Goal: Find specific page/section: Find specific page/section

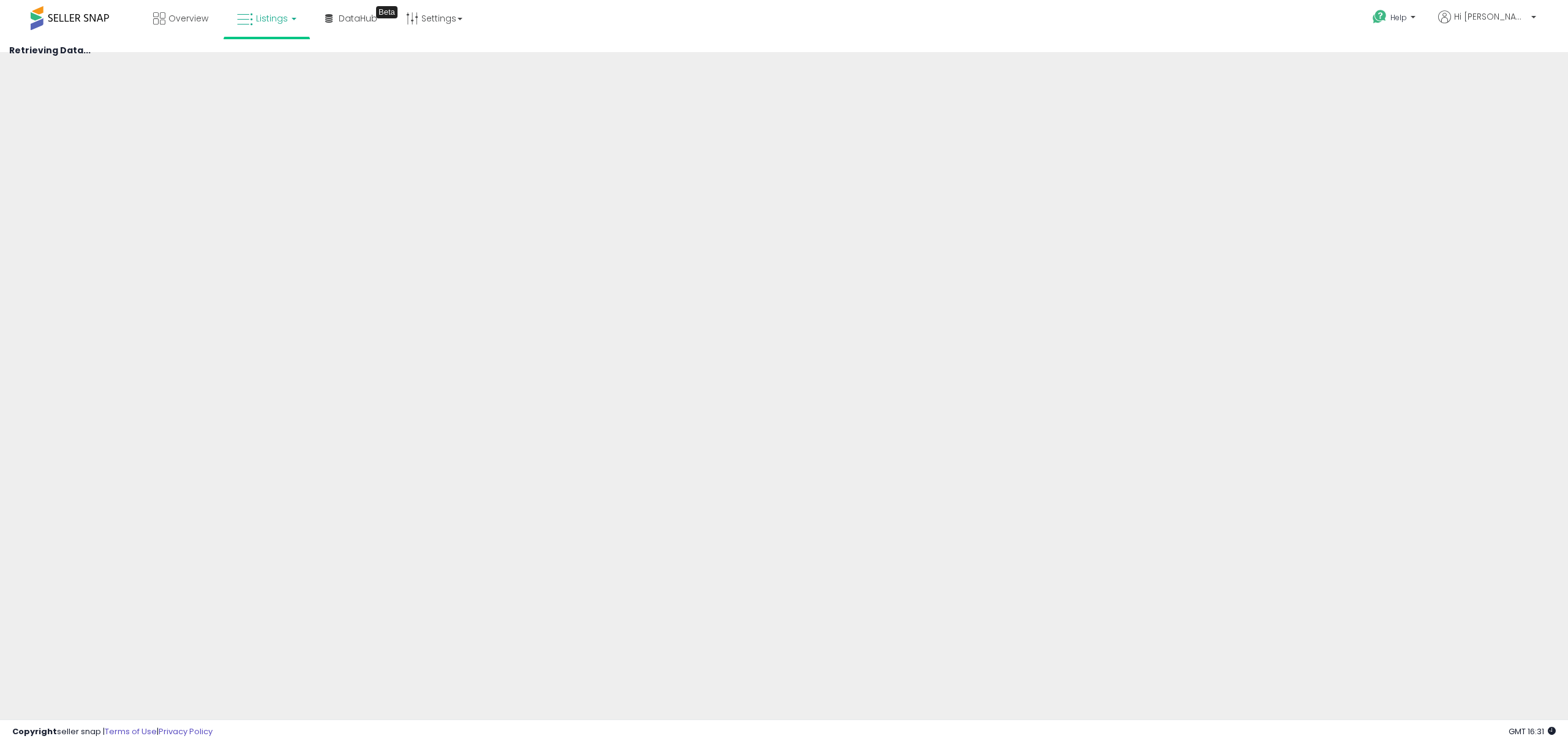
click at [277, 17] on span "Listings" at bounding box center [272, 18] width 32 height 12
click at [76, 12] on span at bounding box center [70, 18] width 79 height 24
click at [69, 23] on span at bounding box center [70, 18] width 79 height 24
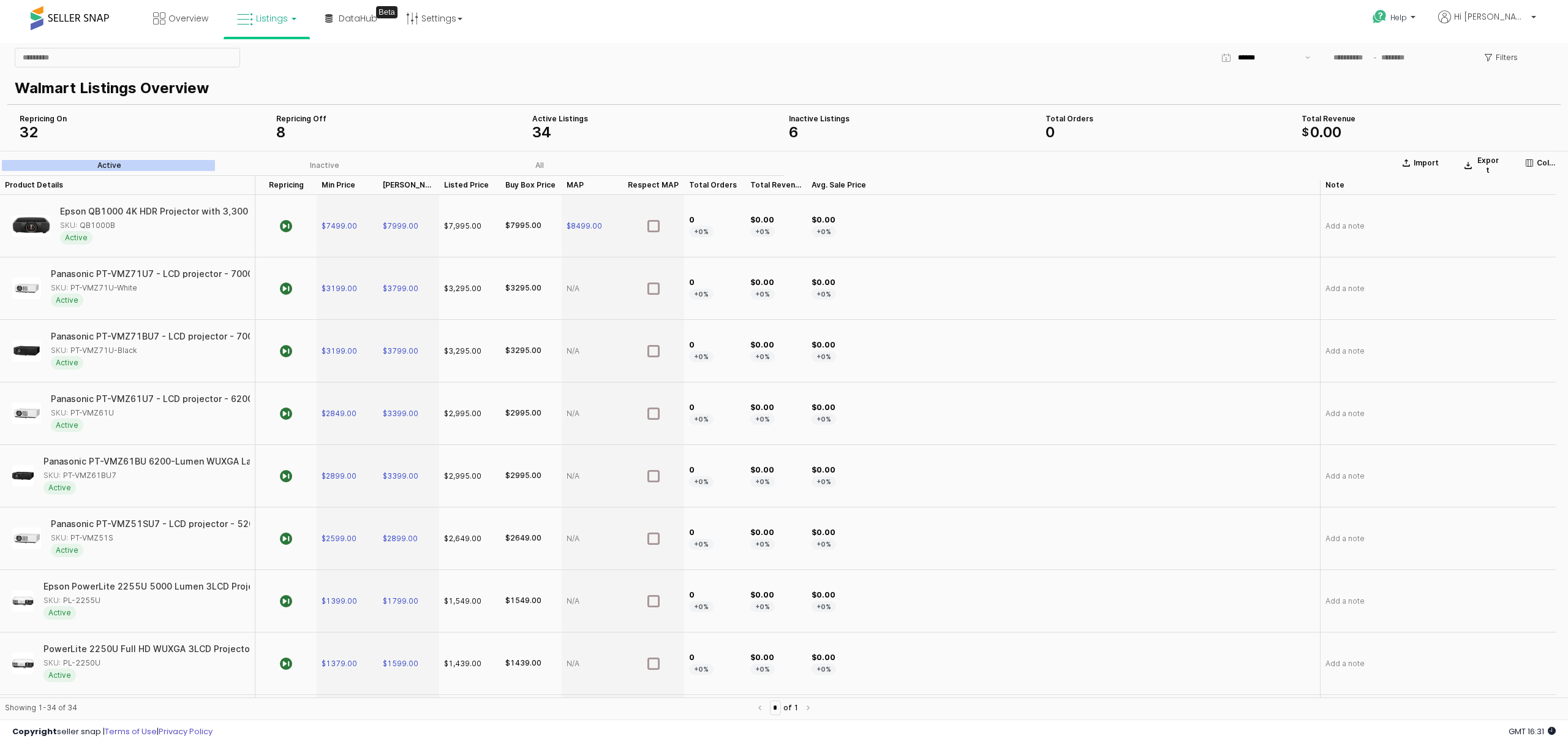
click at [263, 23] on span "Listings" at bounding box center [272, 18] width 32 height 12
click at [288, 66] on icon at bounding box center [276, 60] width 54 height 16
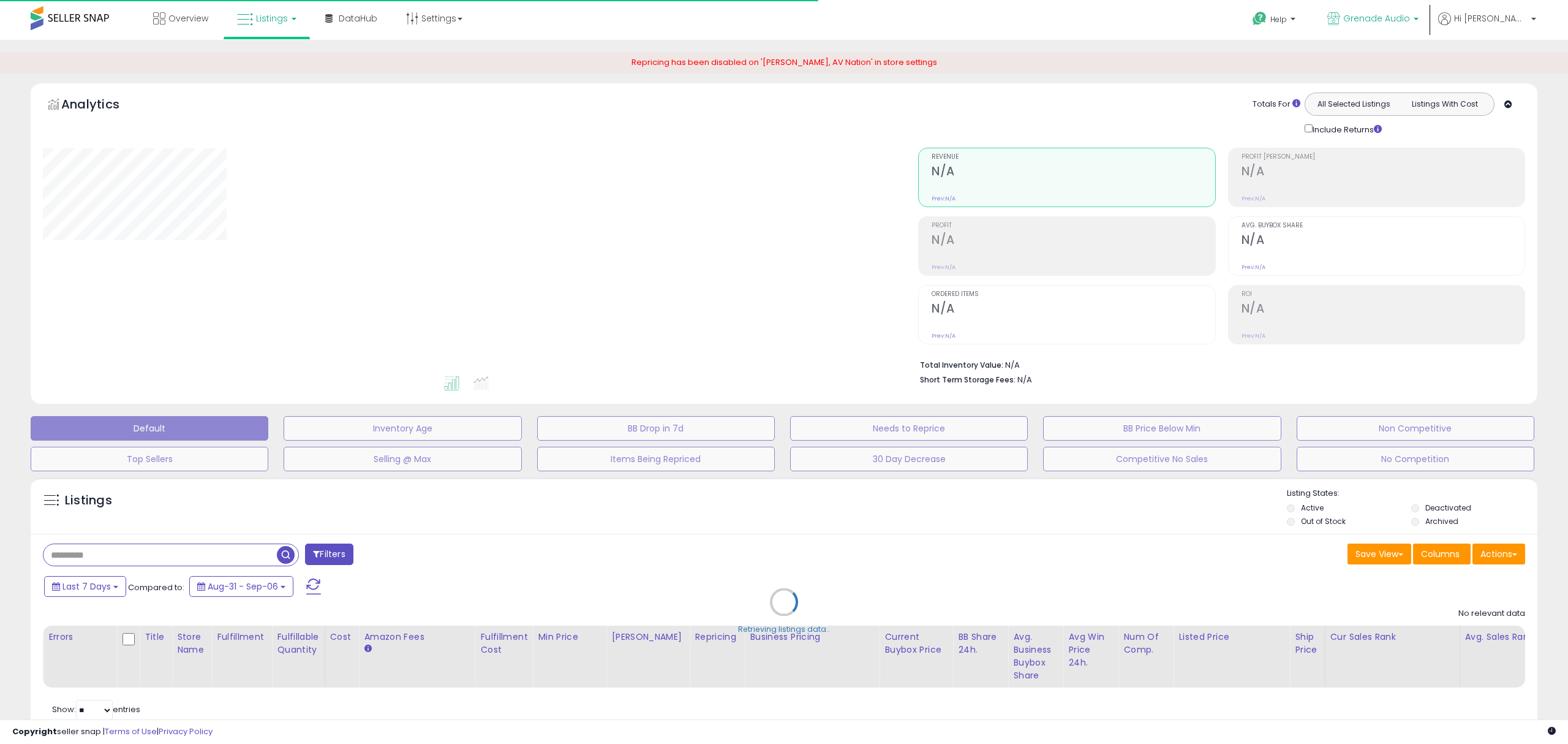
click at [1410, 18] on span "Grenade Audio" at bounding box center [1377, 18] width 66 height 12
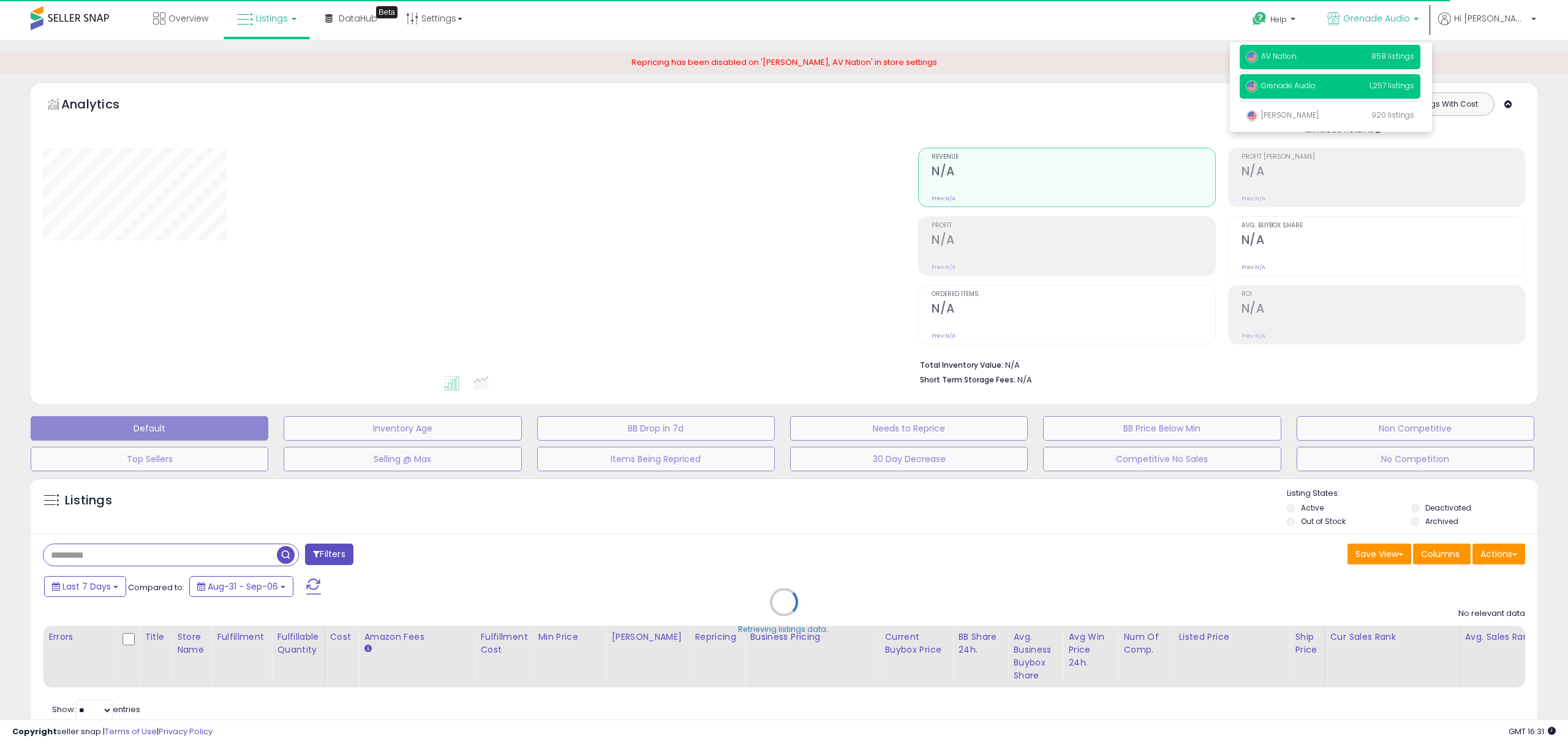
click at [1297, 60] on span "AV Nation" at bounding box center [1271, 56] width 51 height 11
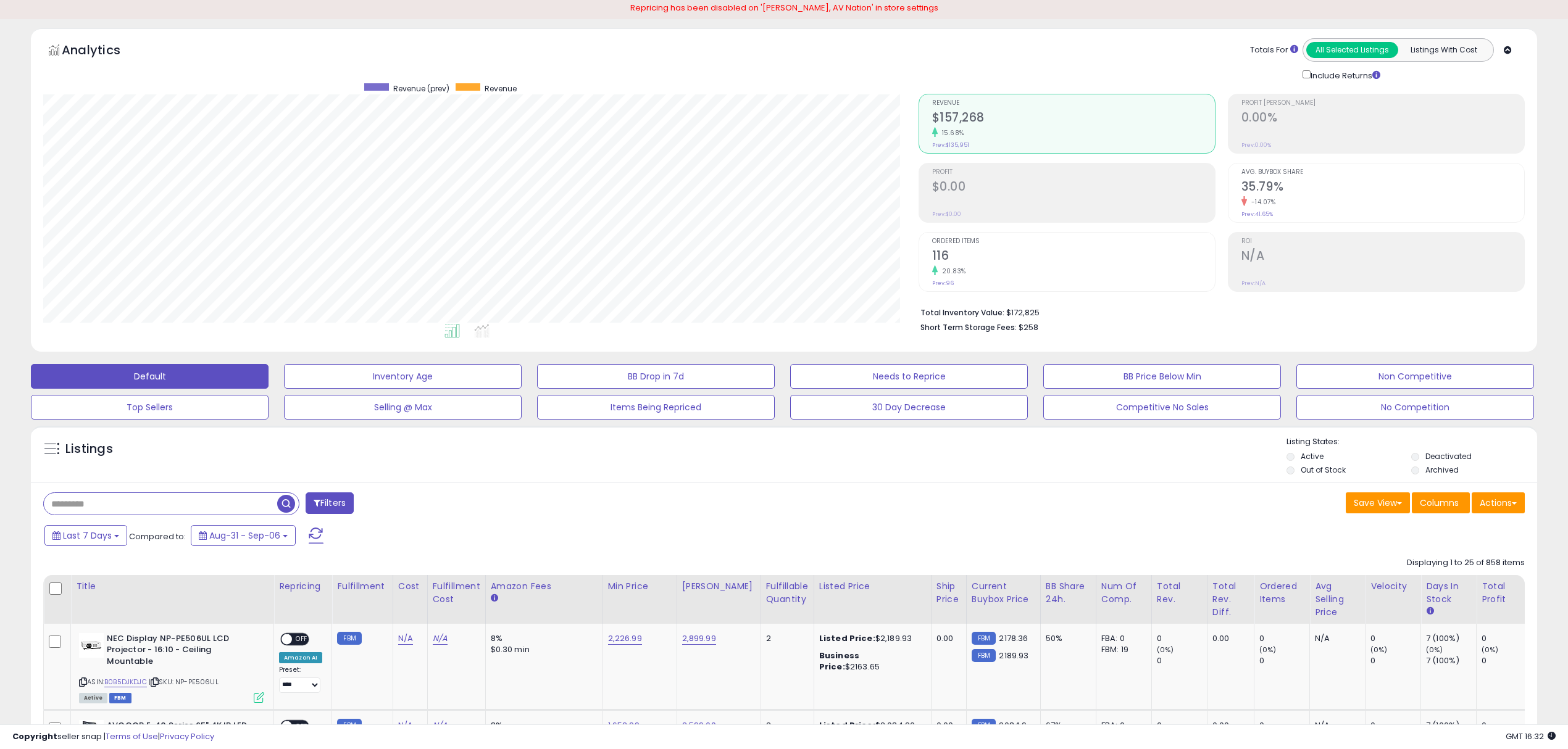
scroll to position [82, 0]
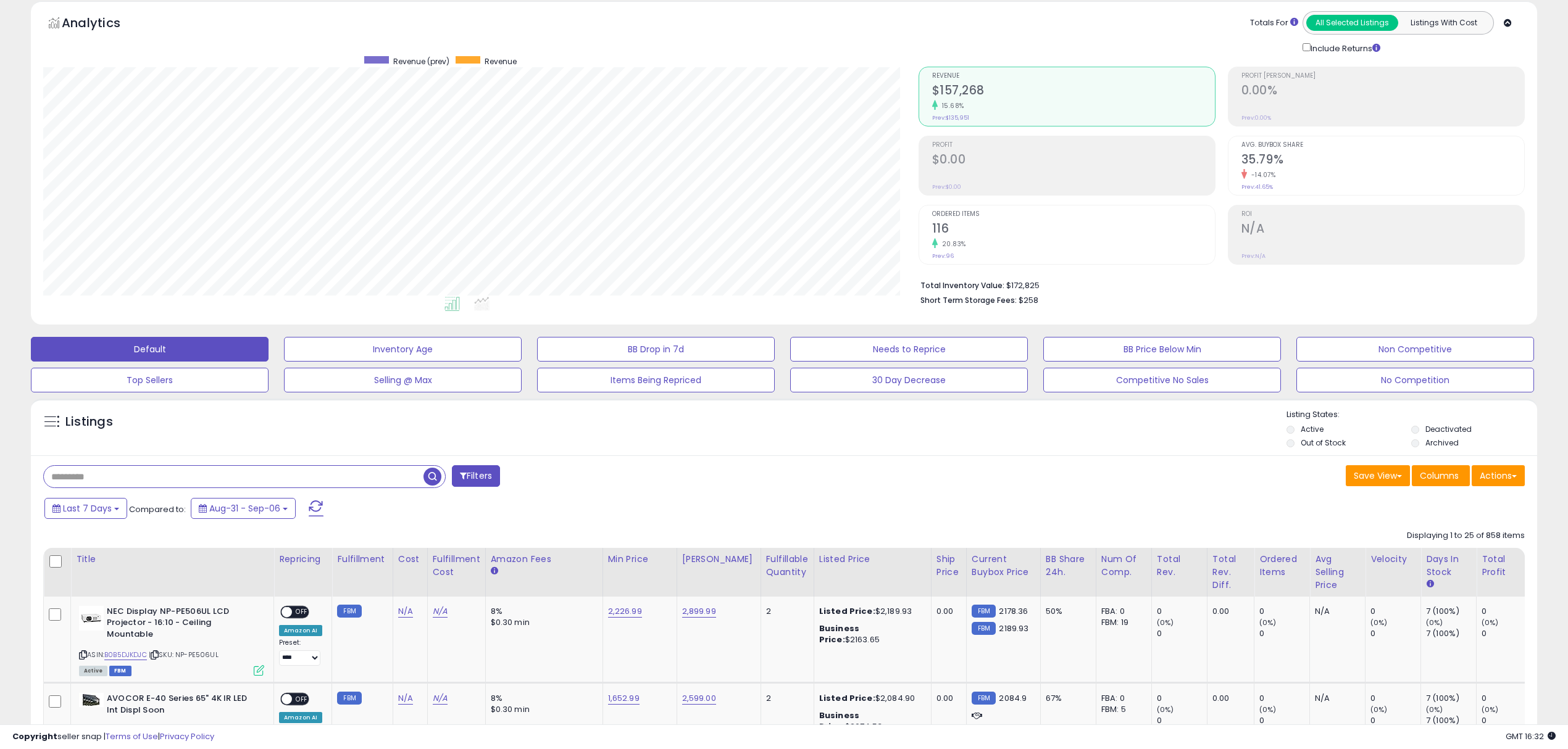
click at [97, 479] on input "text" at bounding box center [234, 477] width 380 height 21
type input "****"
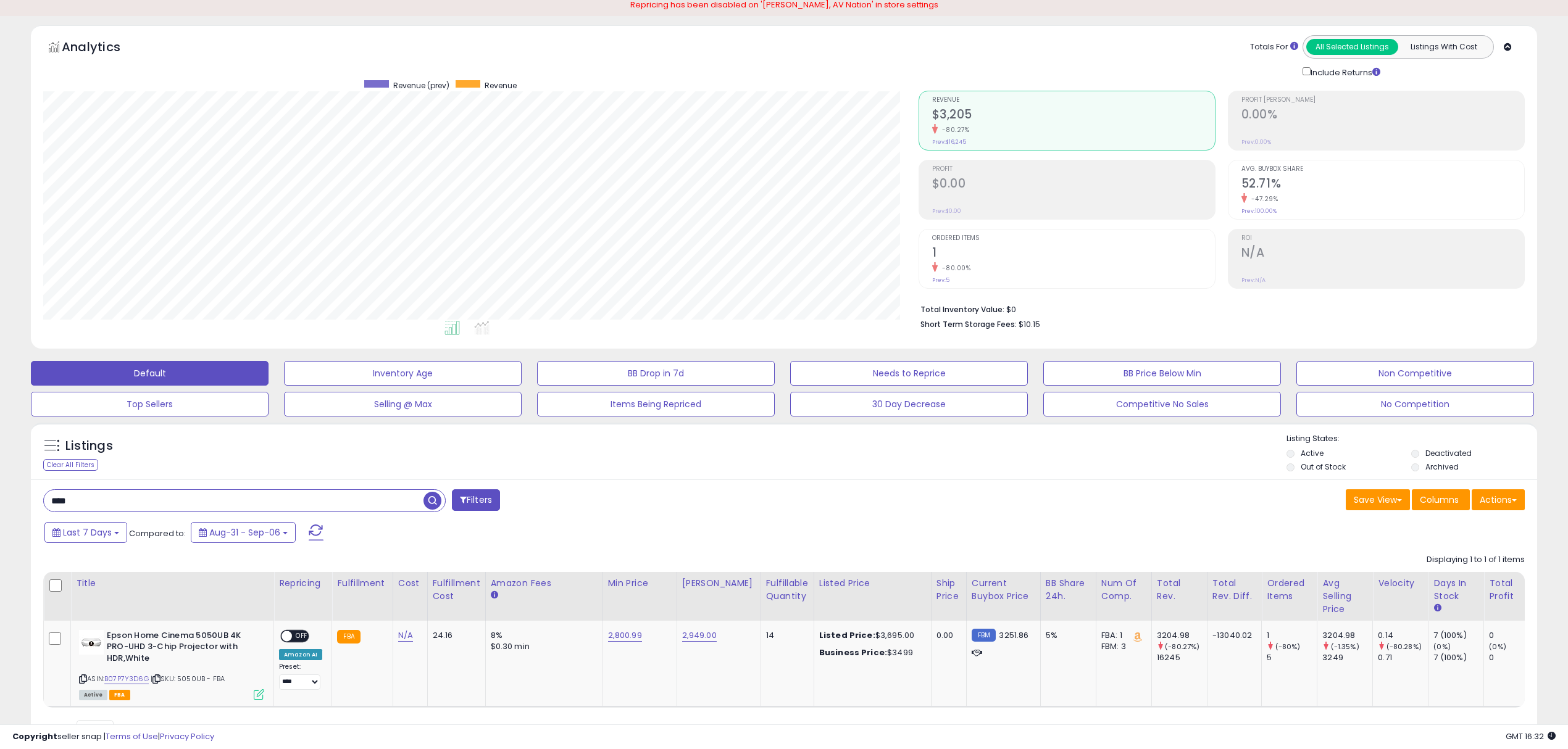
scroll to position [126, 0]
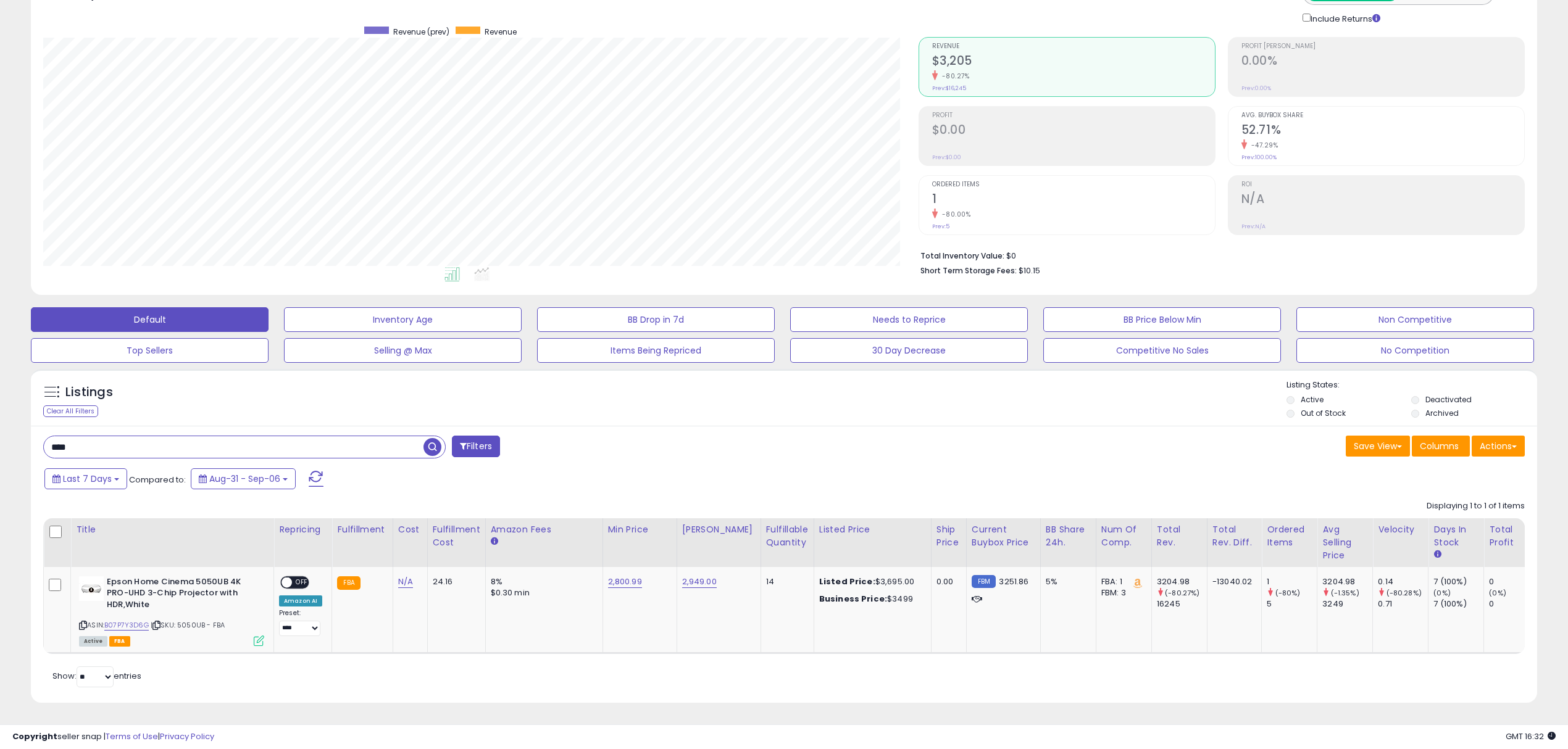
drag, startPoint x: 1054, startPoint y: 477, endPoint x: 1059, endPoint y: 473, distance: 6.4
click at [1057, 475] on div "Last 7 Days Compared to: Aug-31 - Sep-06" at bounding box center [596, 480] width 1112 height 28
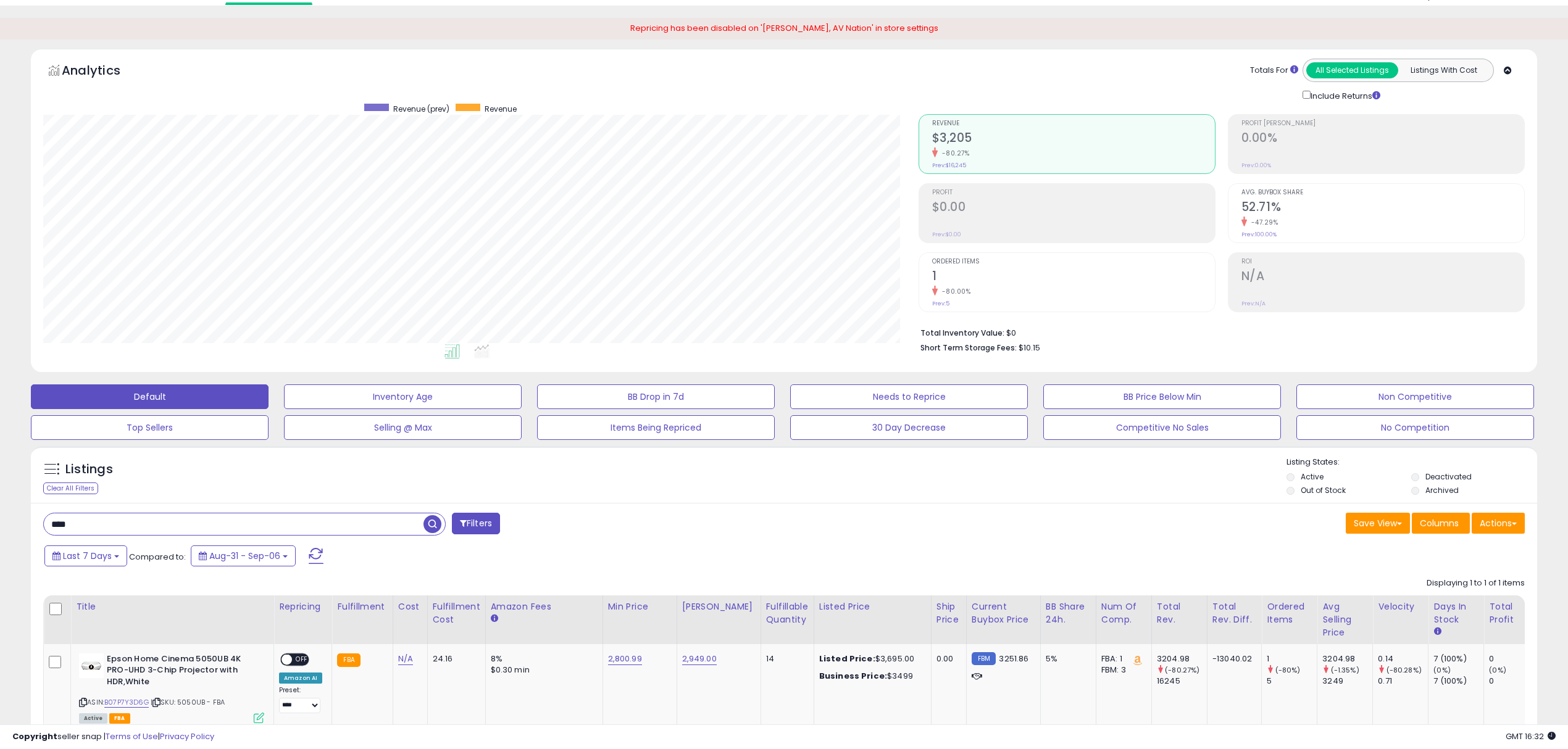
scroll to position [0, 0]
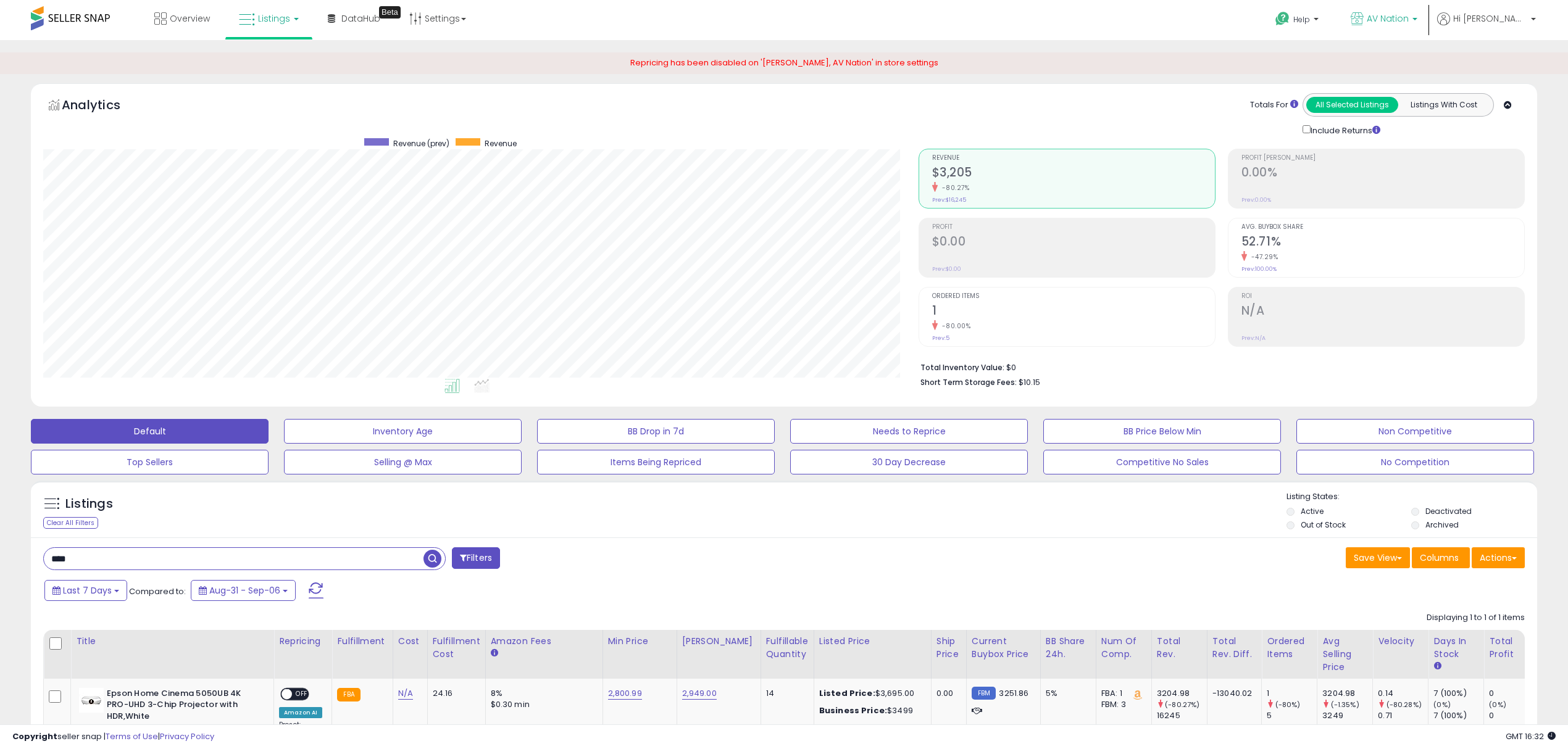
click at [1409, 14] on span "AV Nation" at bounding box center [1388, 18] width 42 height 12
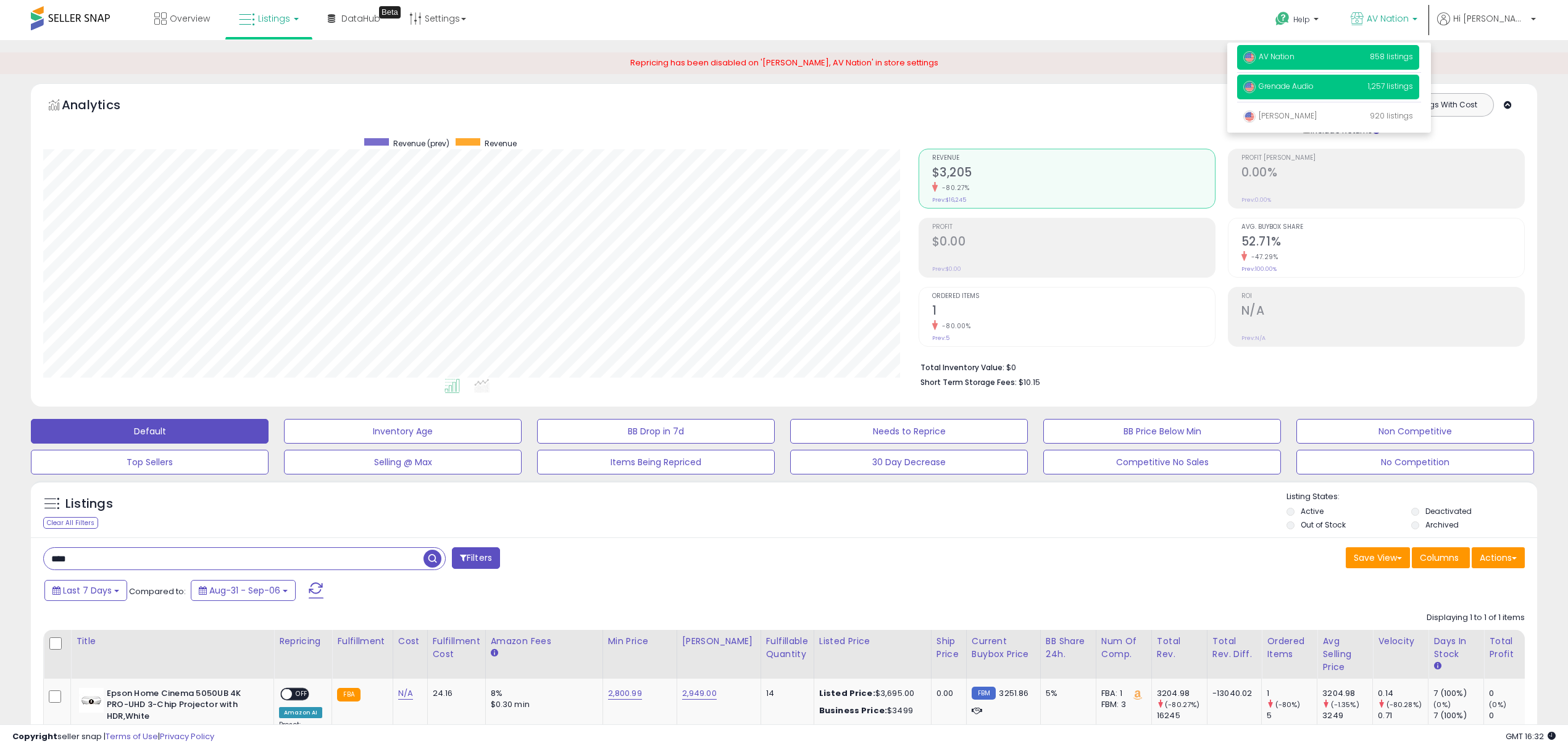
click at [1314, 85] on span "Grenade Audio" at bounding box center [1278, 86] width 71 height 11
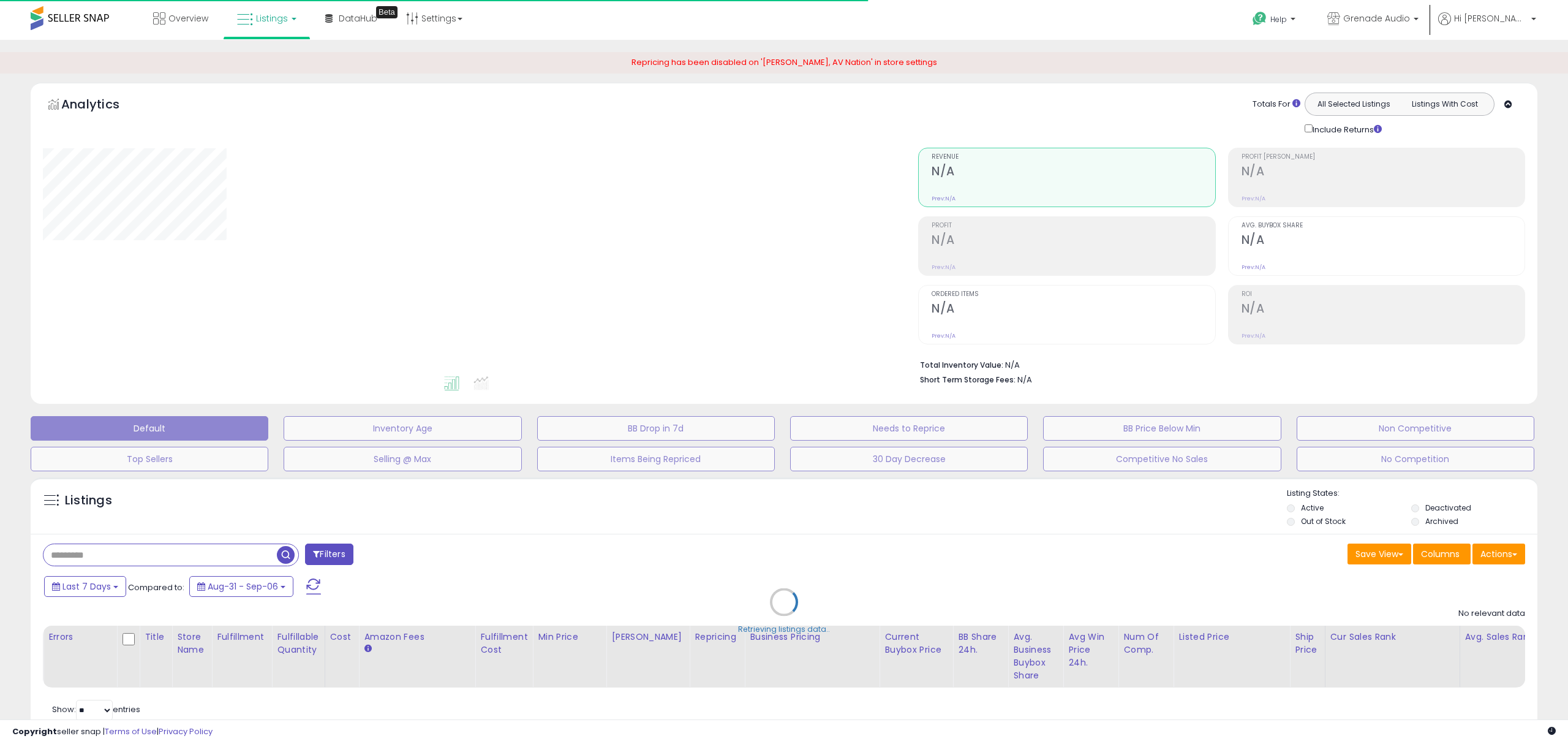
type input "****"
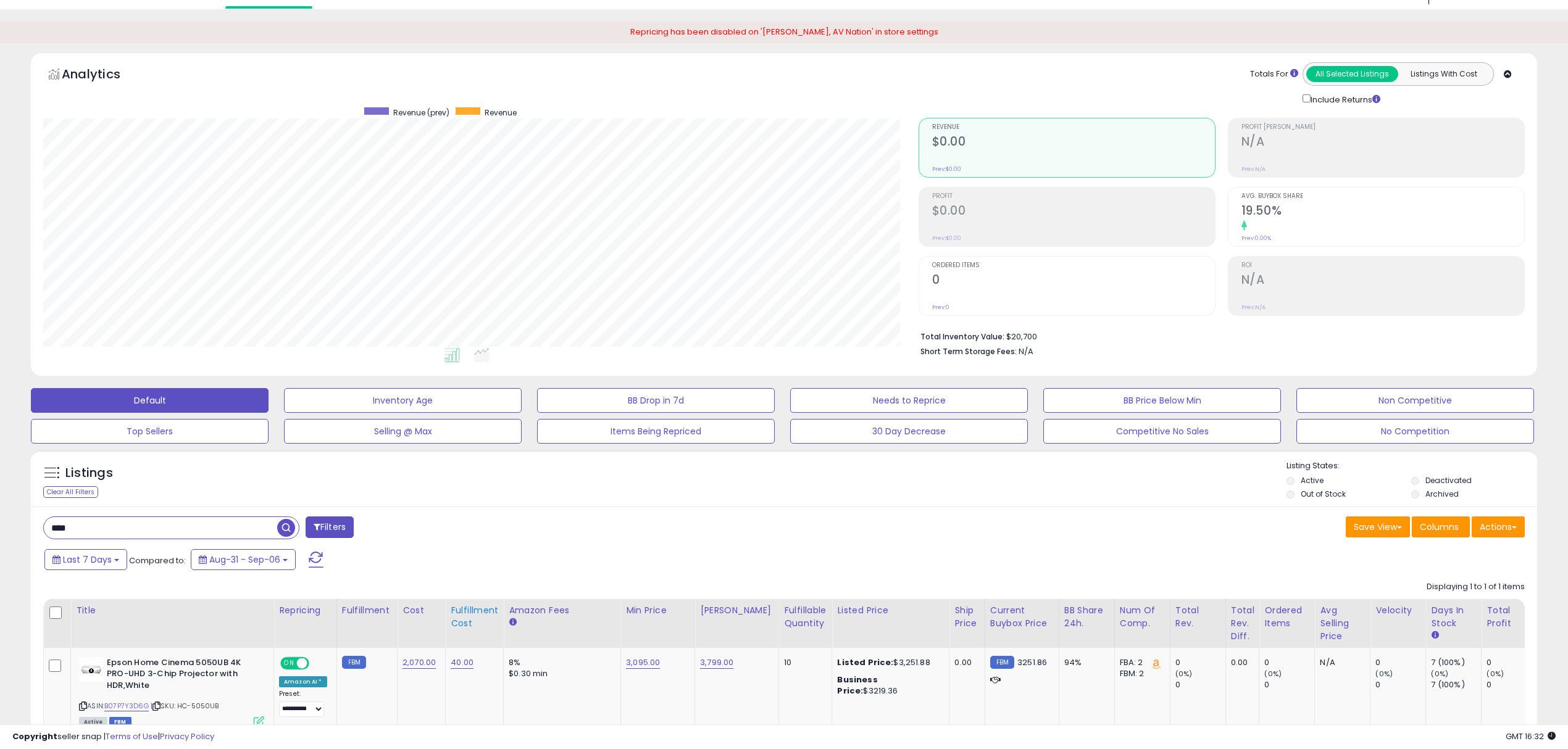
scroll to position [82, 0]
